Goal: Information Seeking & Learning: Learn about a topic

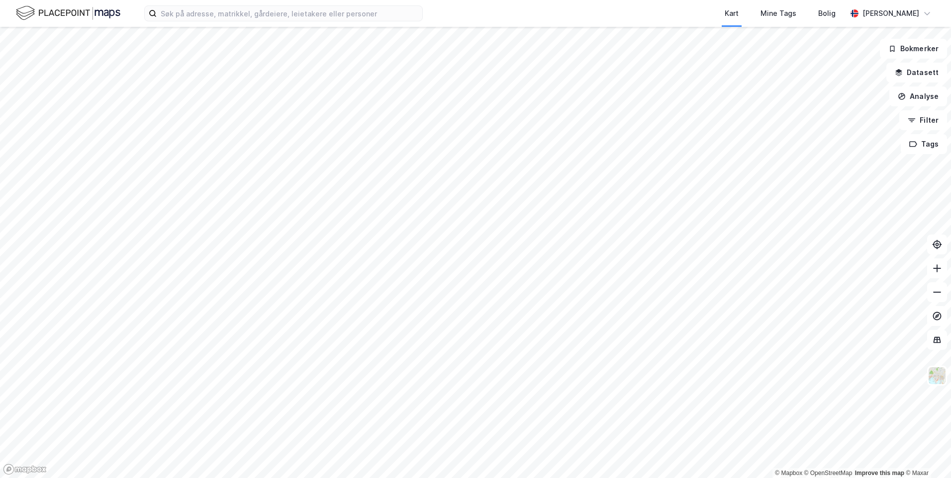
click at [256, 0] on div "Kart Mine Tags Bolig [PERSON_NAME]" at bounding box center [475, 13] width 951 height 27
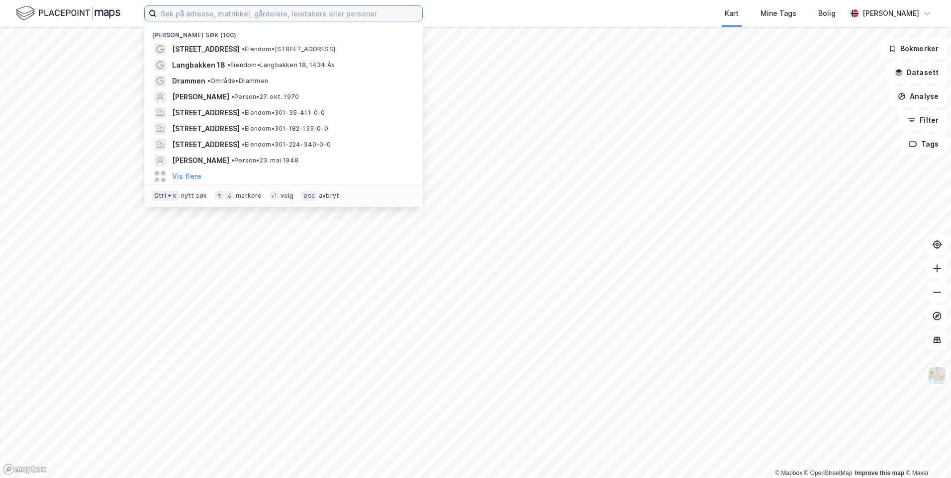
click at [240, 12] on input at bounding box center [290, 13] width 266 height 15
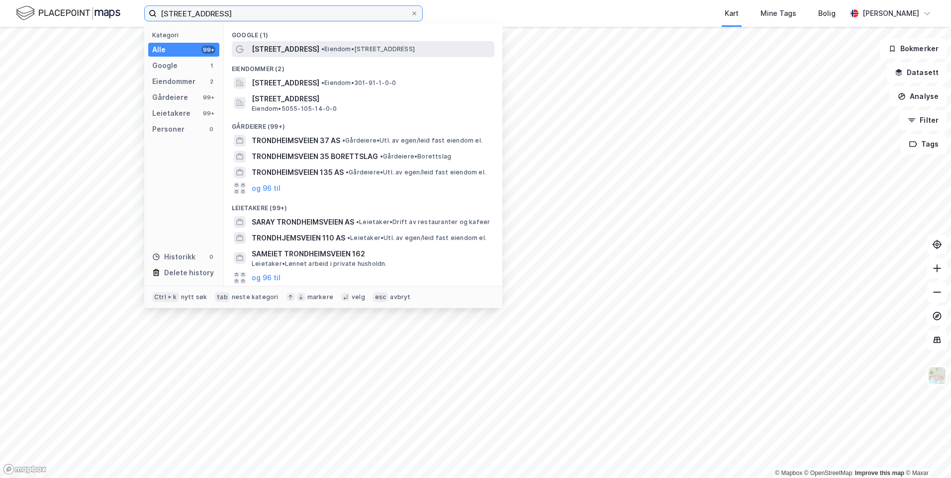
type input "[STREET_ADDRESS]"
click at [251, 46] on div "[STREET_ADDRESS] • Eiendom • [STREET_ADDRESS]" at bounding box center [363, 49] width 263 height 16
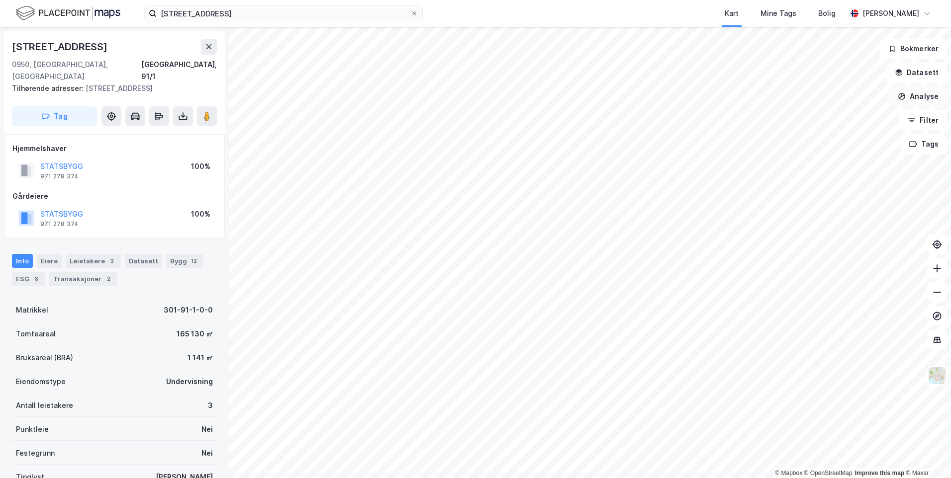
click at [923, 98] on button "Analyse" at bounding box center [918, 97] width 58 height 20
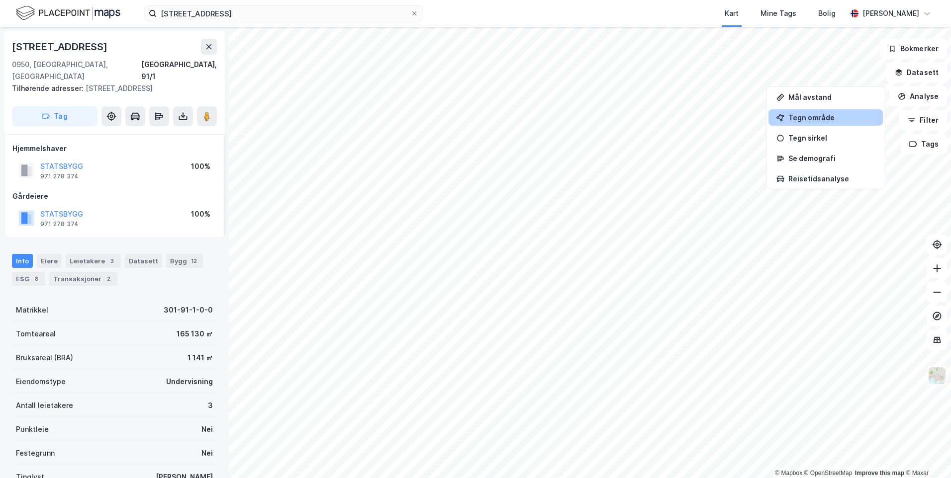
click at [809, 116] on div "Tegn område" at bounding box center [831, 117] width 87 height 8
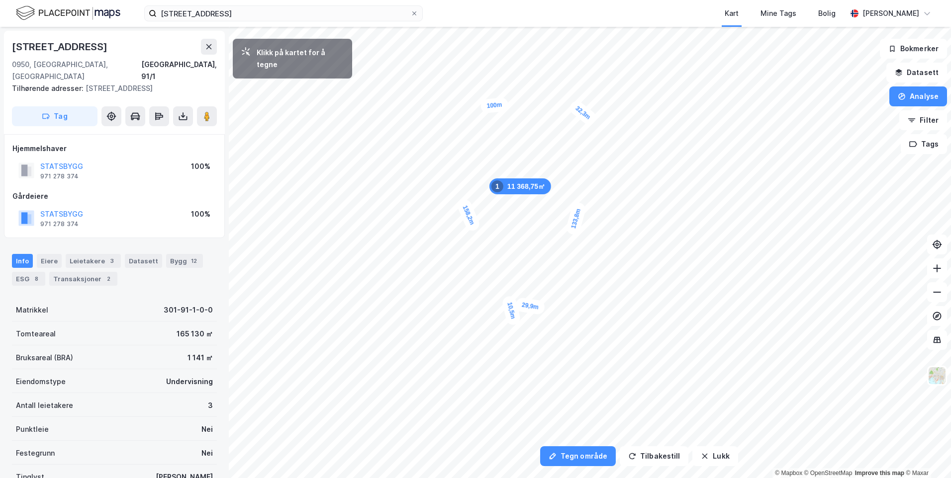
drag, startPoint x: 511, startPoint y: 314, endPoint x: 513, endPoint y: 319, distance: 5.4
click at [513, 319] on div "10,5m" at bounding box center [511, 310] width 20 height 31
